Goal: Task Accomplishment & Management: Use online tool/utility

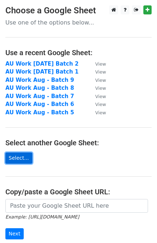
click at [17, 157] on link "Select..." at bounding box center [18, 157] width 27 height 11
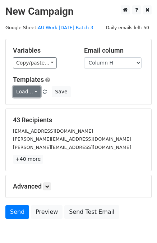
click at [34, 92] on link "Load..." at bounding box center [27, 91] width 28 height 11
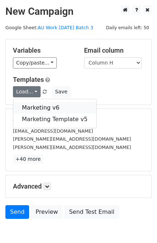
click at [37, 107] on link "Marketing v6" at bounding box center [54, 108] width 83 height 12
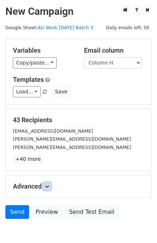
click at [49, 186] on icon at bounding box center [47, 186] width 4 height 4
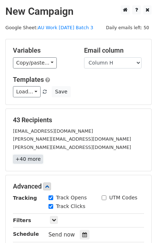
click at [26, 157] on link "+40 more" at bounding box center [28, 159] width 30 height 9
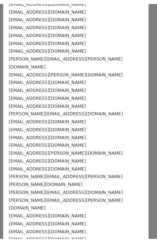
scroll to position [170, 0]
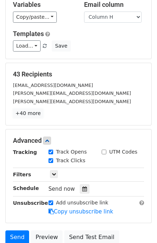
scroll to position [107, 0]
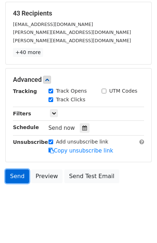
click at [15, 173] on link "Send" at bounding box center [17, 176] width 24 height 14
